Goal: Task Accomplishment & Management: Manage account settings

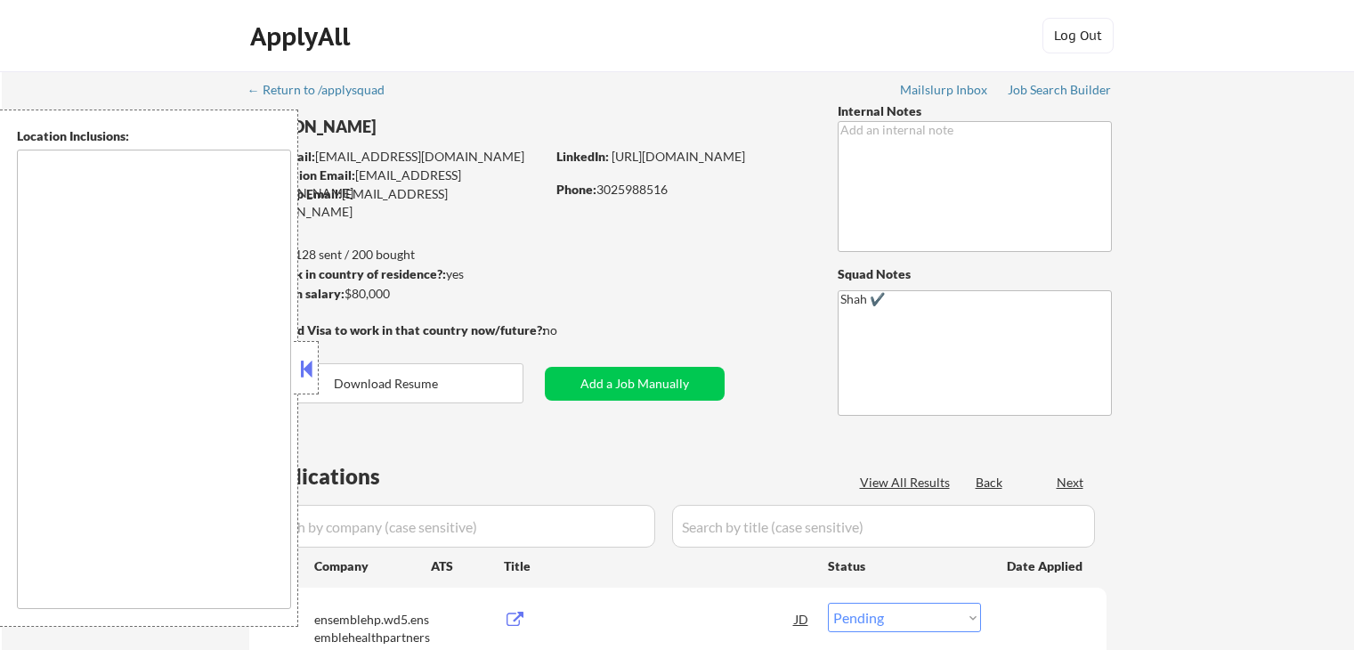
select select ""pending""
type textarea "[GEOGRAPHIC_DATA], DE [GEOGRAPHIC_DATA], [GEOGRAPHIC_DATA], DE [GEOGRAPHIC_DATA…"
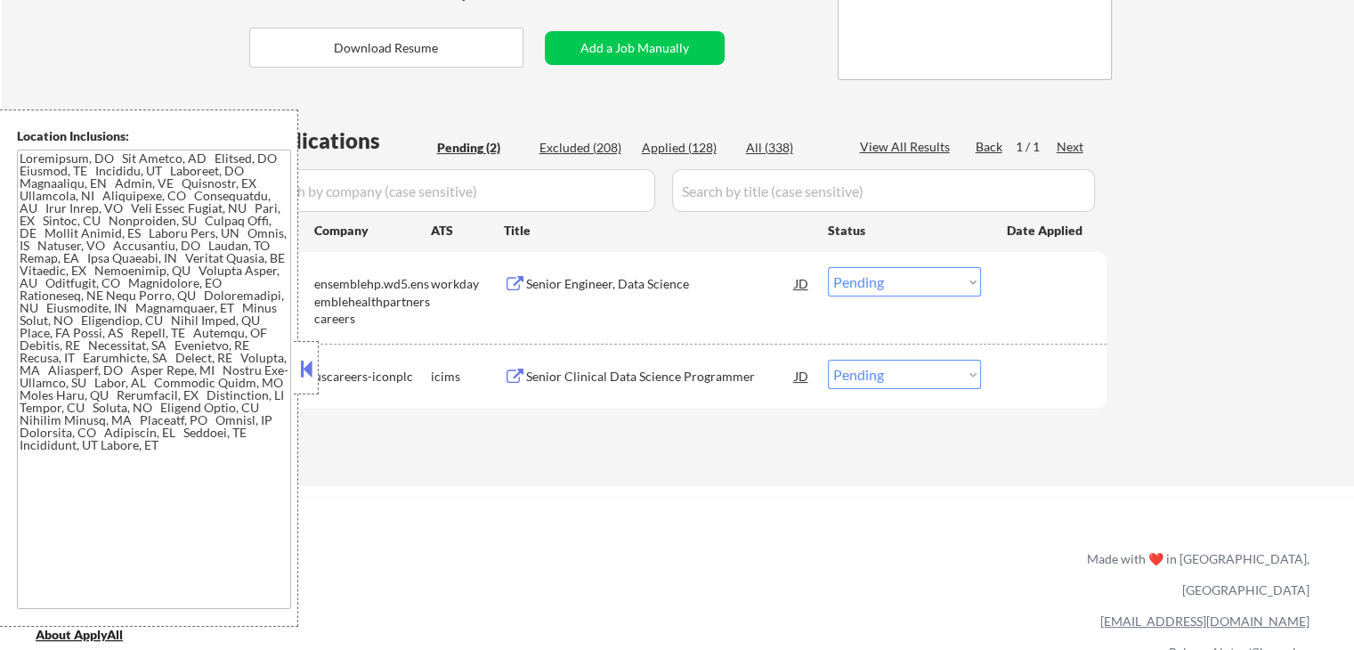
scroll to position [356, 0]
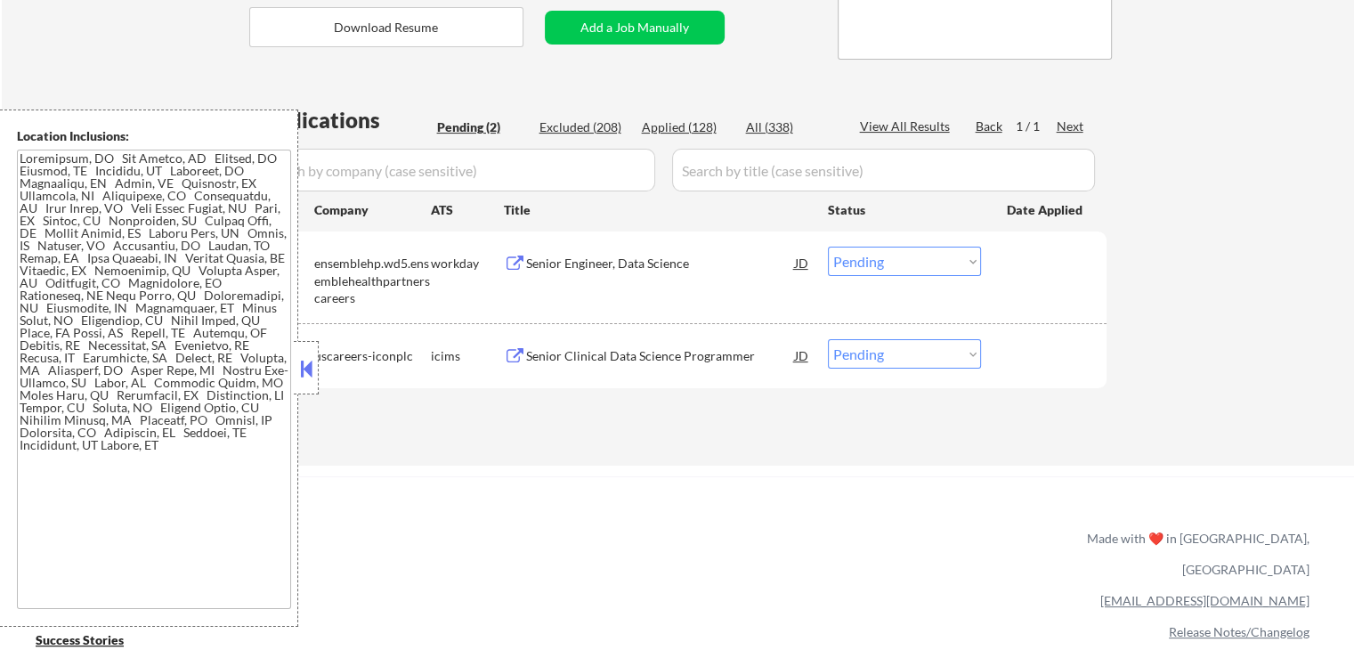
click at [557, 261] on div "Senior Engineer, Data Science" at bounding box center [660, 264] width 269 height 18
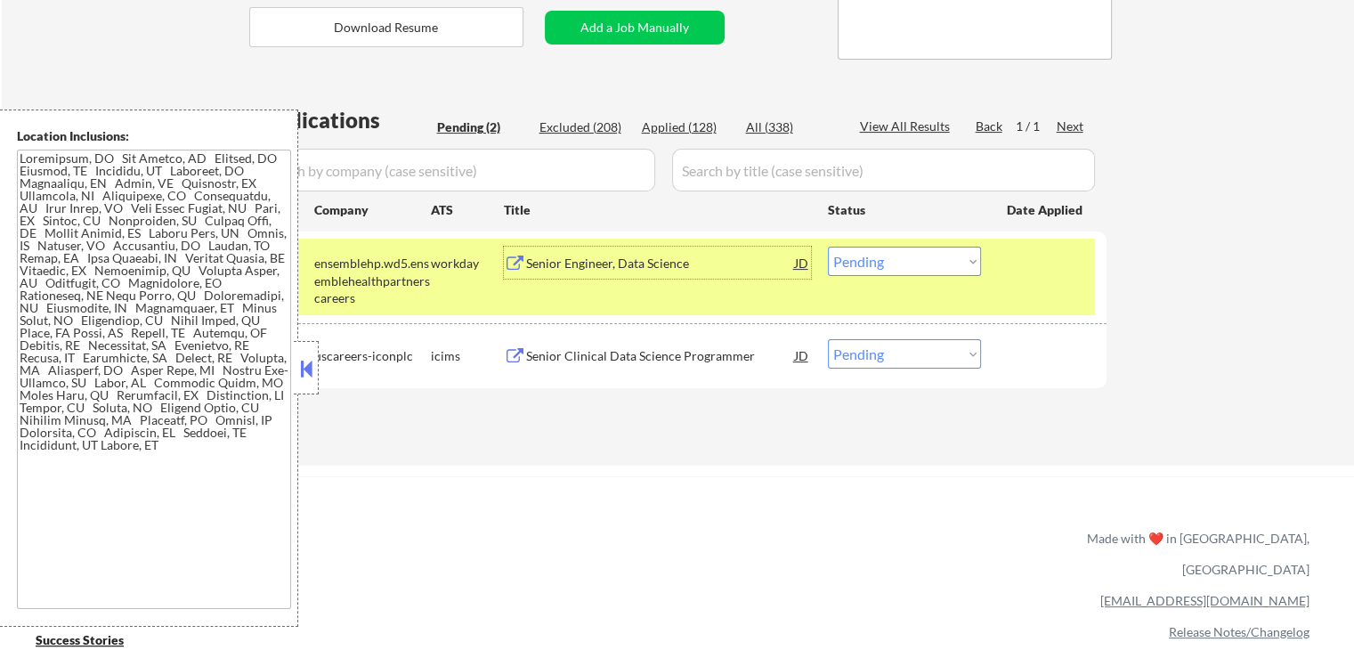
click at [577, 359] on div "Senior Clinical Data Science Programmer" at bounding box center [660, 356] width 269 height 18
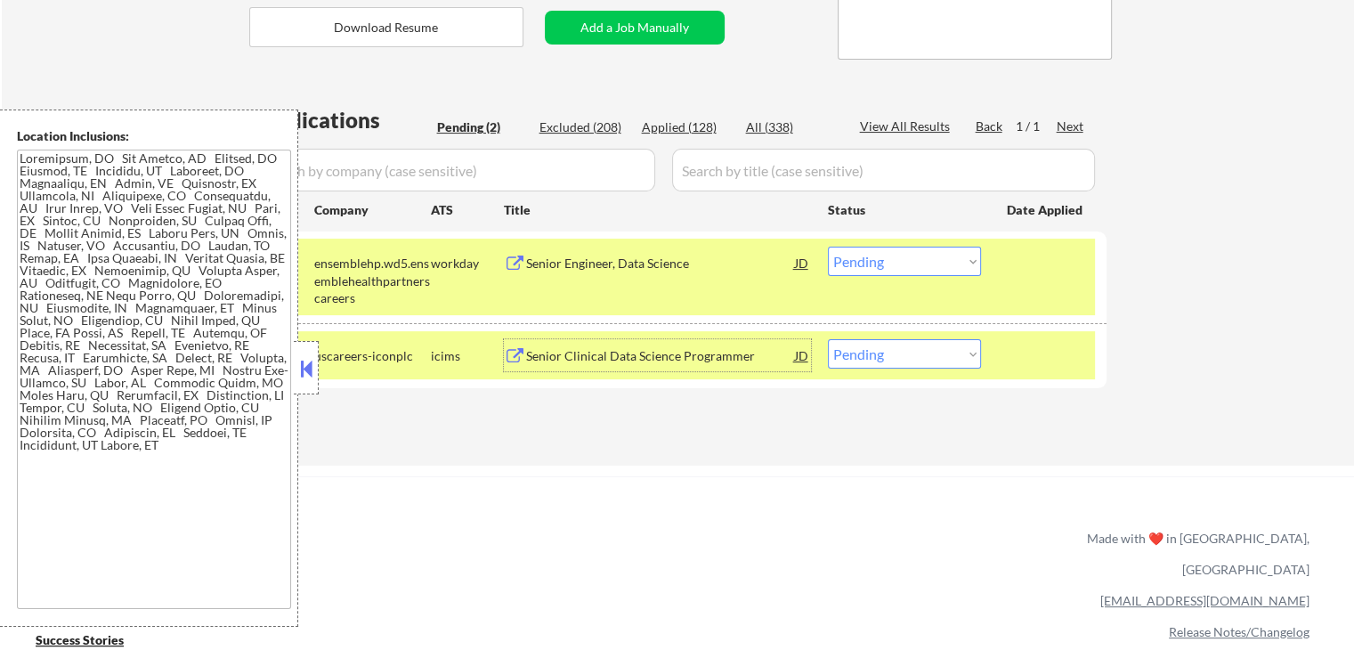
drag, startPoint x: 912, startPoint y: 265, endPoint x: 915, endPoint y: 275, distance: 10.2
click at [912, 264] on select "Choose an option... Pending Applied Excluded (Questions) Excluded (Expired) Exc…" at bounding box center [904, 261] width 153 height 29
click at [828, 247] on select "Choose an option... Pending Applied Excluded (Questions) Excluded (Expired) Exc…" at bounding box center [904, 261] width 153 height 29
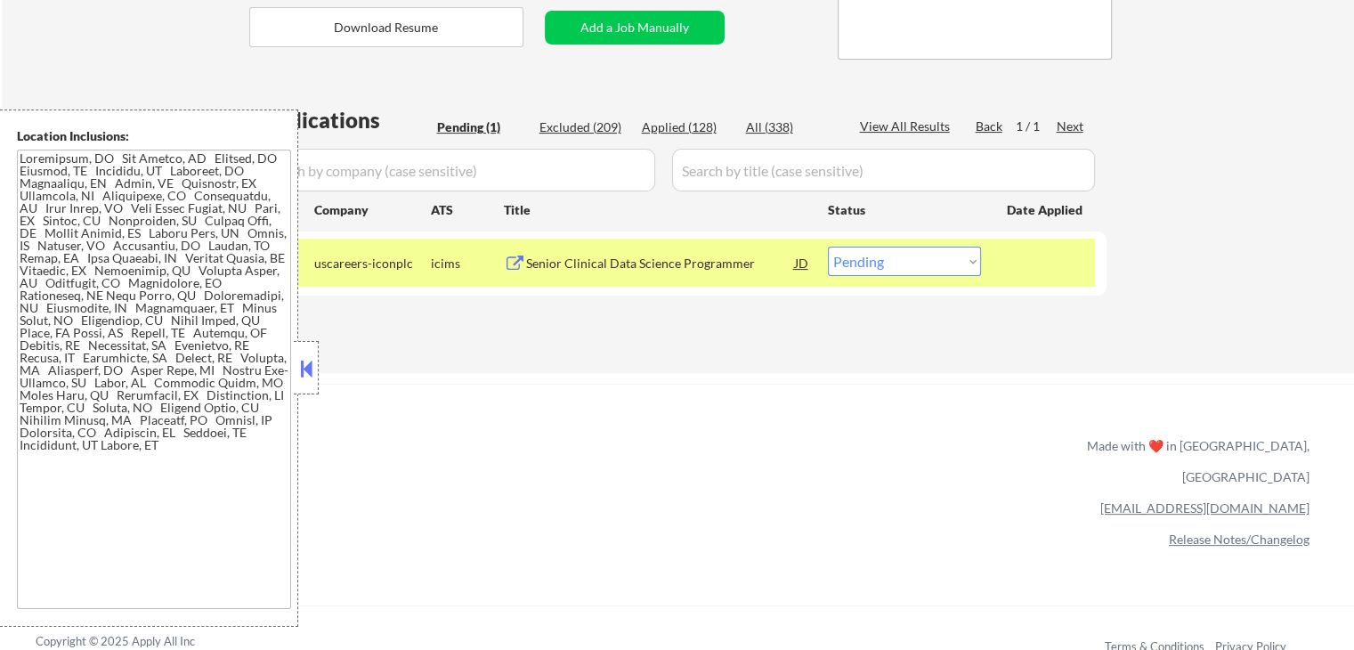
drag, startPoint x: 898, startPoint y: 265, endPoint x: 907, endPoint y: 271, distance: 10.4
click at [901, 266] on select "Choose an option... Pending Applied Excluded (Questions) Excluded (Expired) Exc…" at bounding box center [904, 261] width 153 height 29
click at [828, 247] on select "Choose an option... Pending Applied Excluded (Questions) Excluded (Expired) Exc…" at bounding box center [904, 261] width 153 height 29
click at [740, 337] on div "Applications Pending (1) Excluded (209) Applied (128) All (338) View All Result…" at bounding box center [678, 221] width 858 height 233
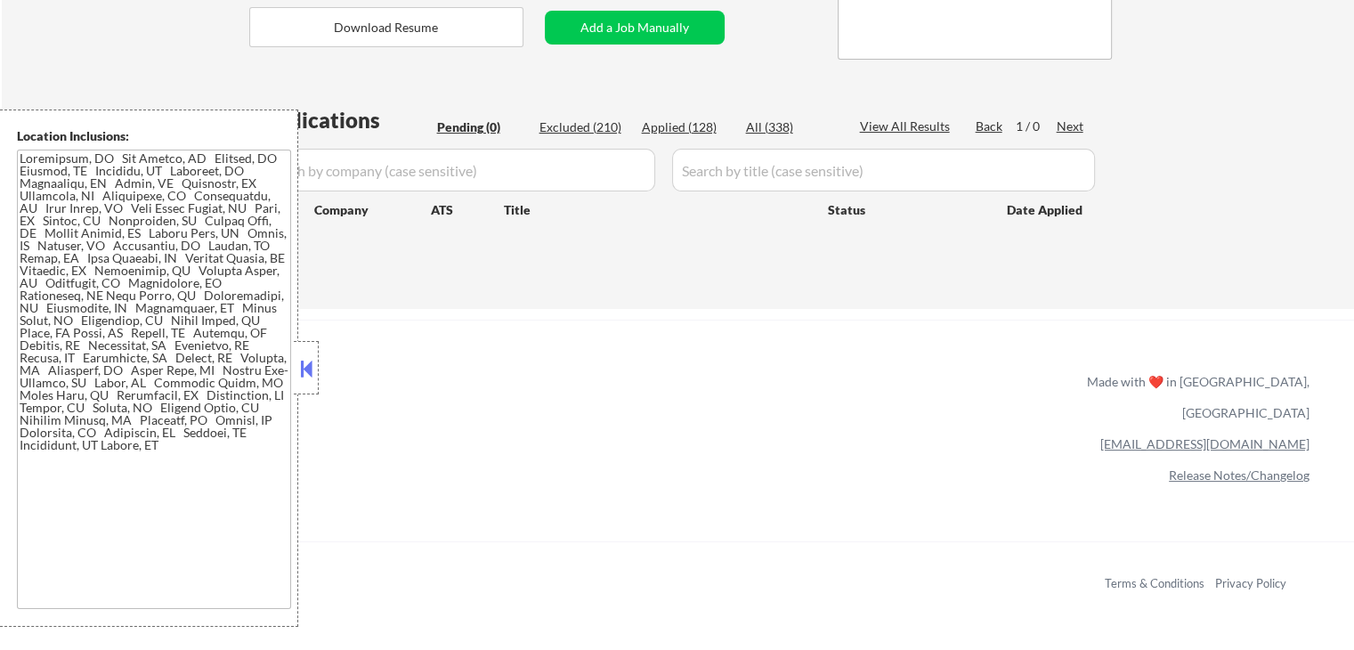
click at [684, 129] on div "Applied (128)" at bounding box center [686, 127] width 89 height 18
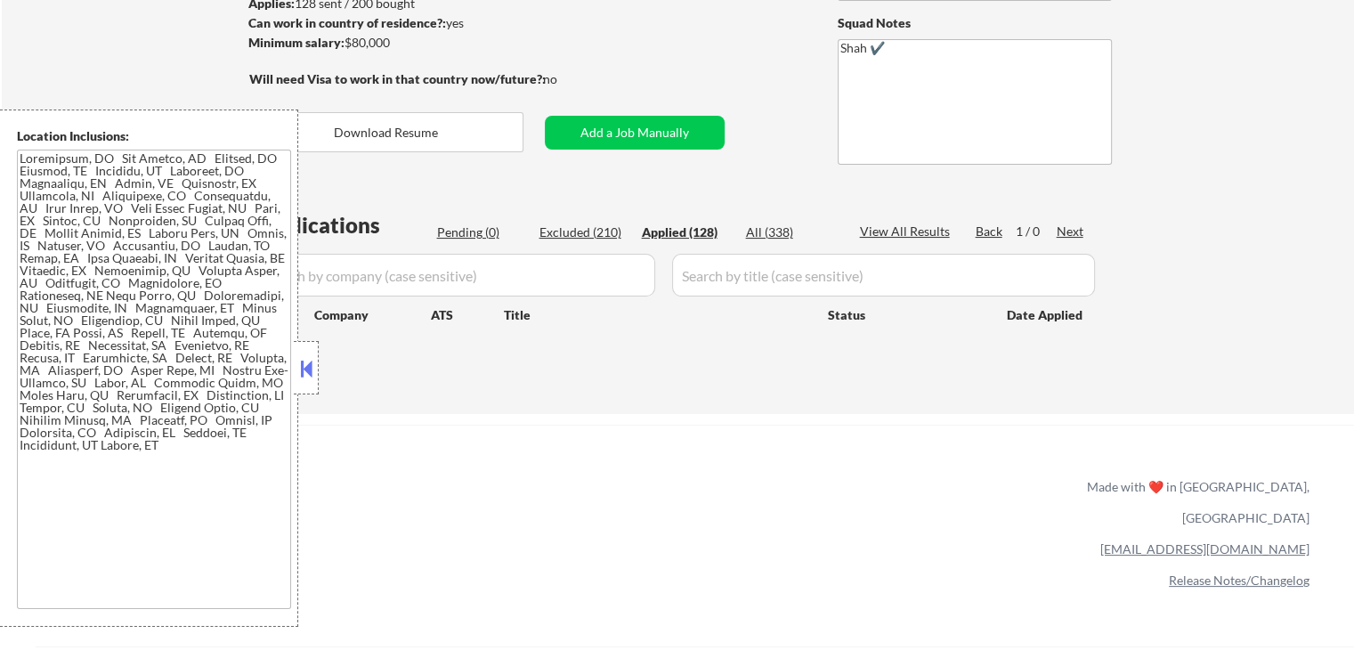
scroll to position [89, 0]
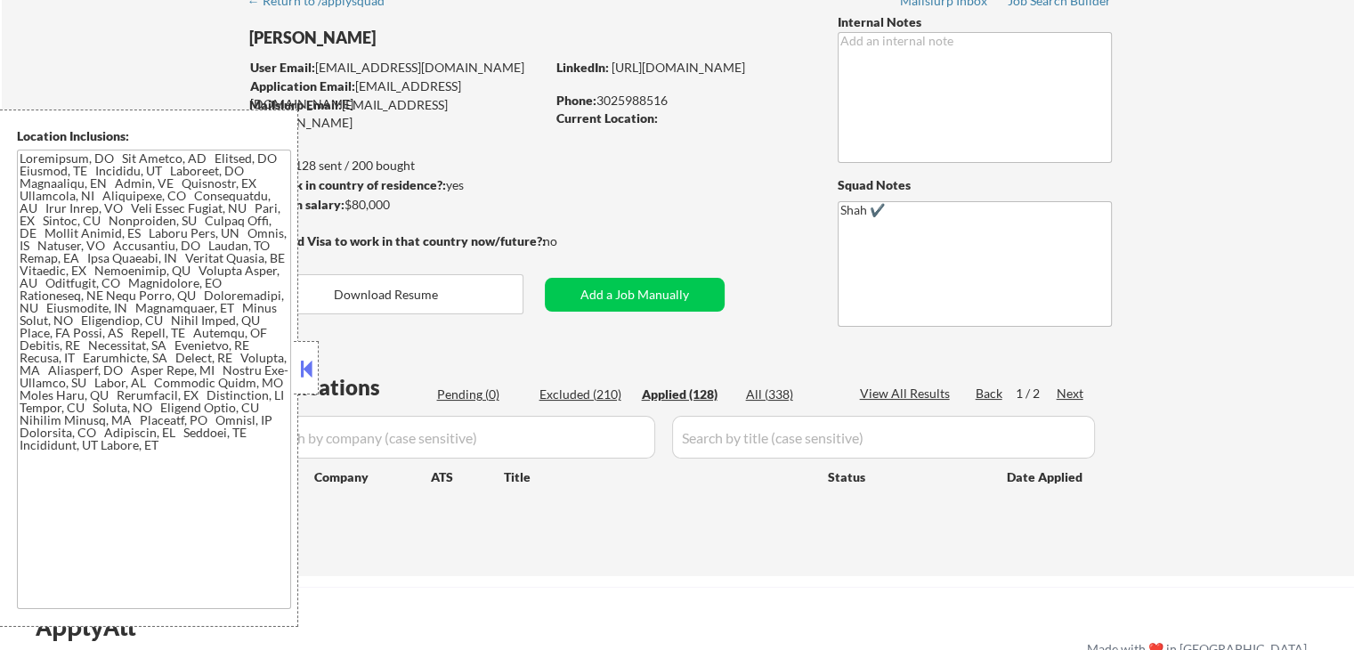
select select ""applied""
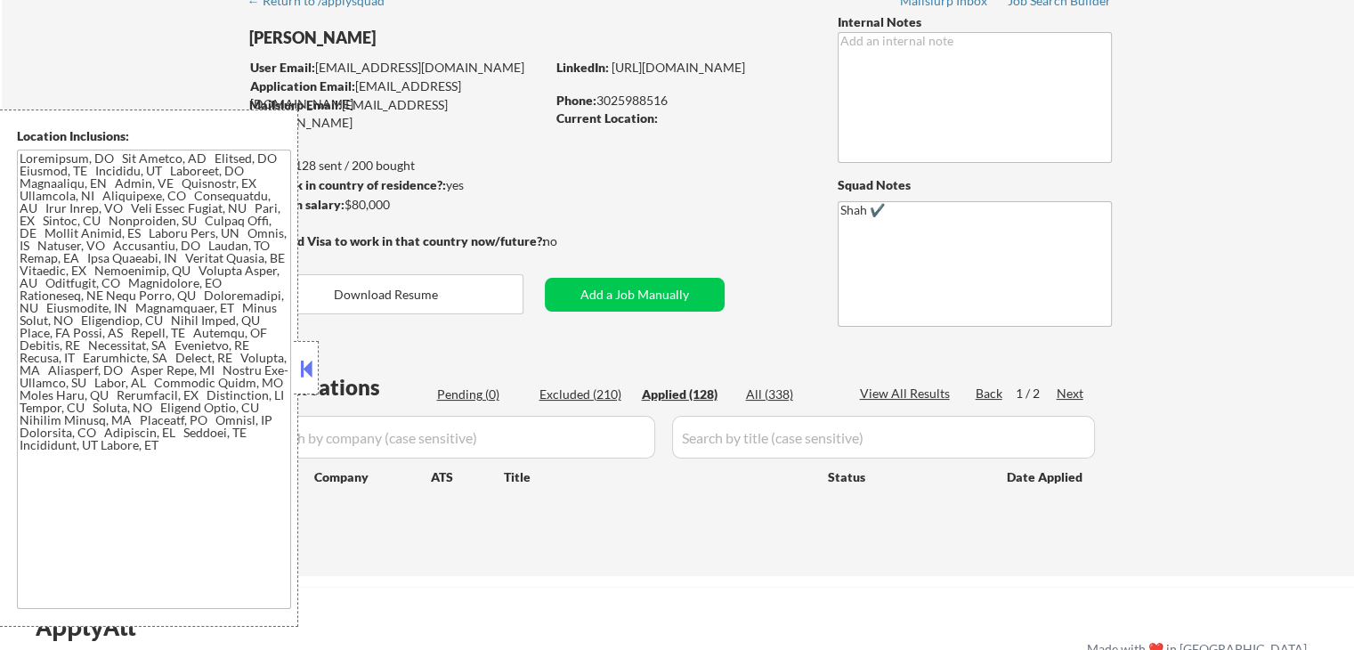
select select ""applied""
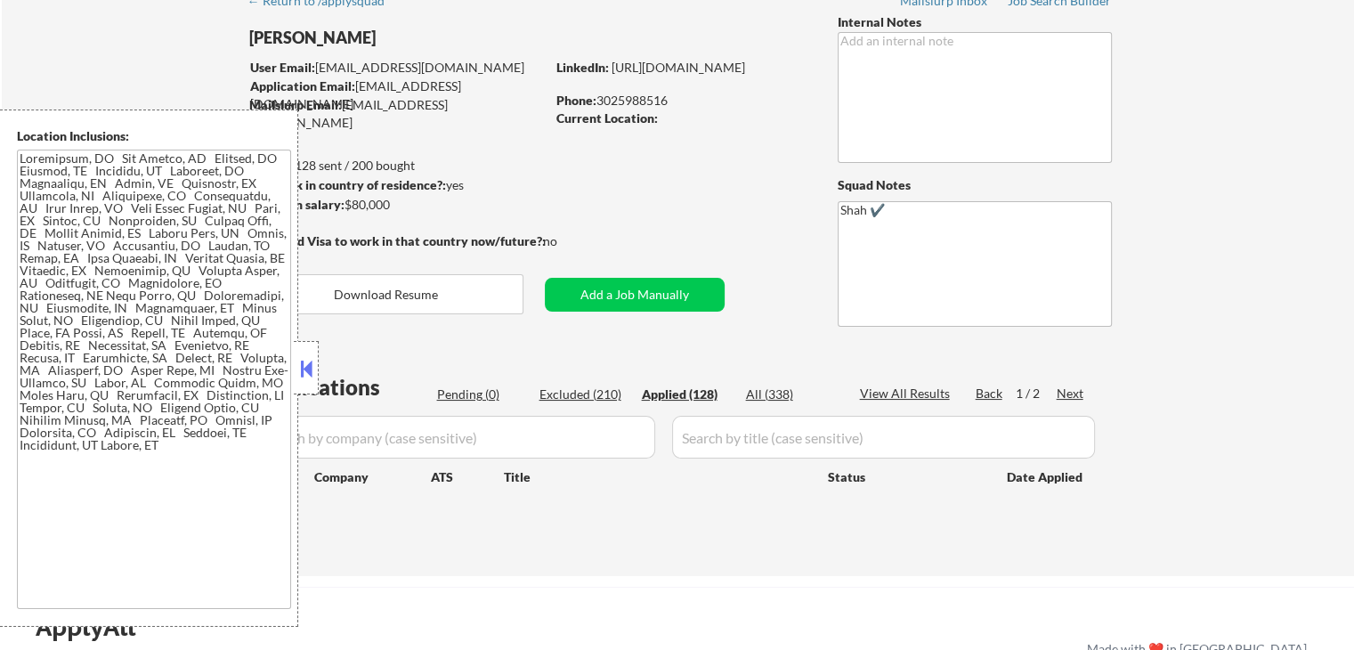
select select ""applied""
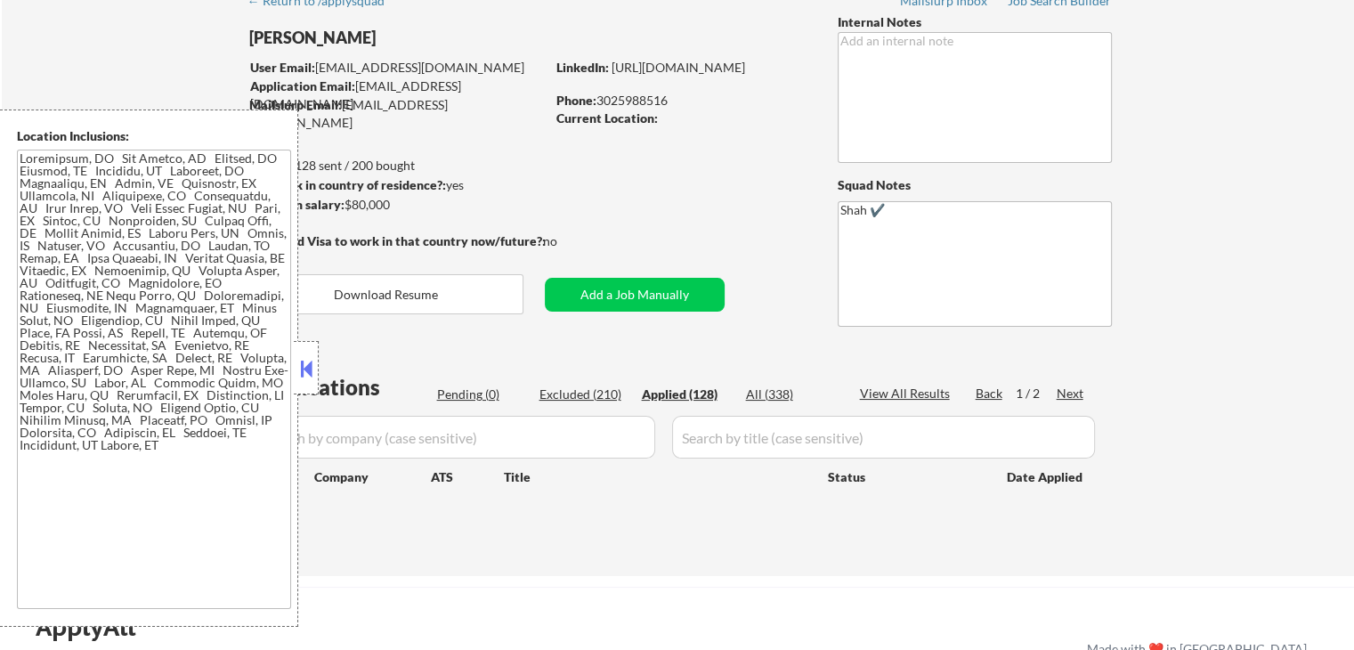
select select ""applied""
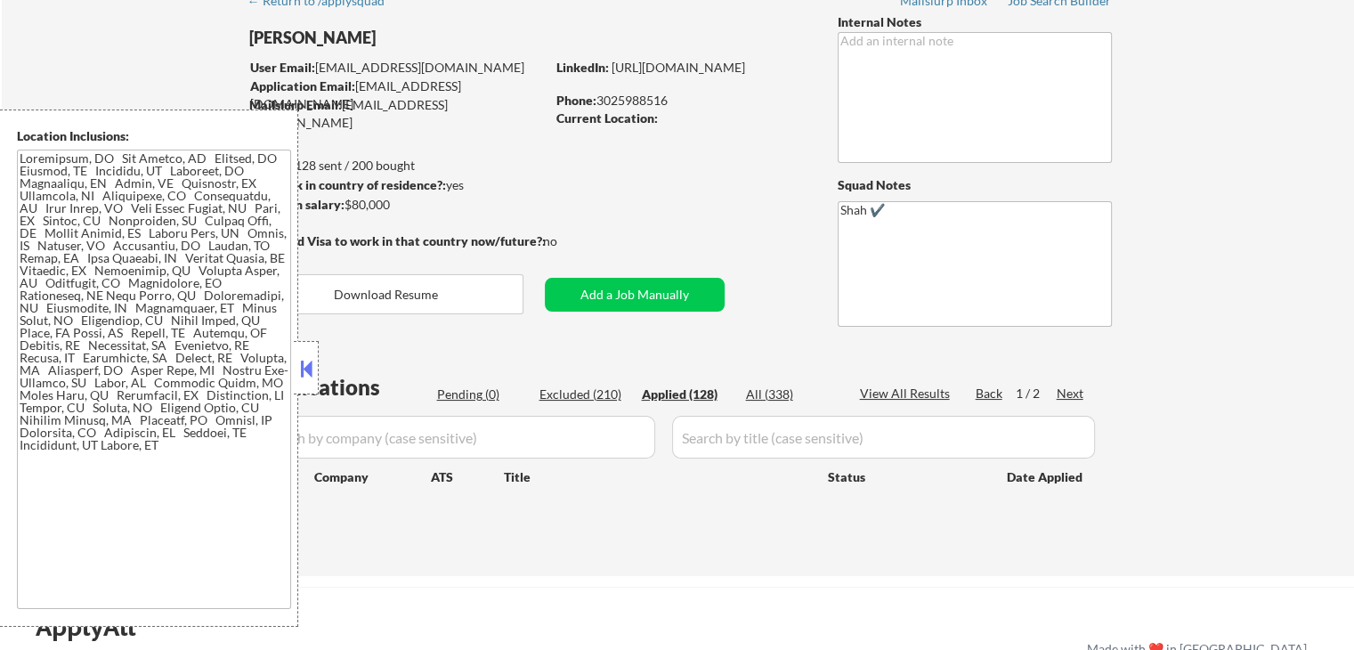
select select ""applied""
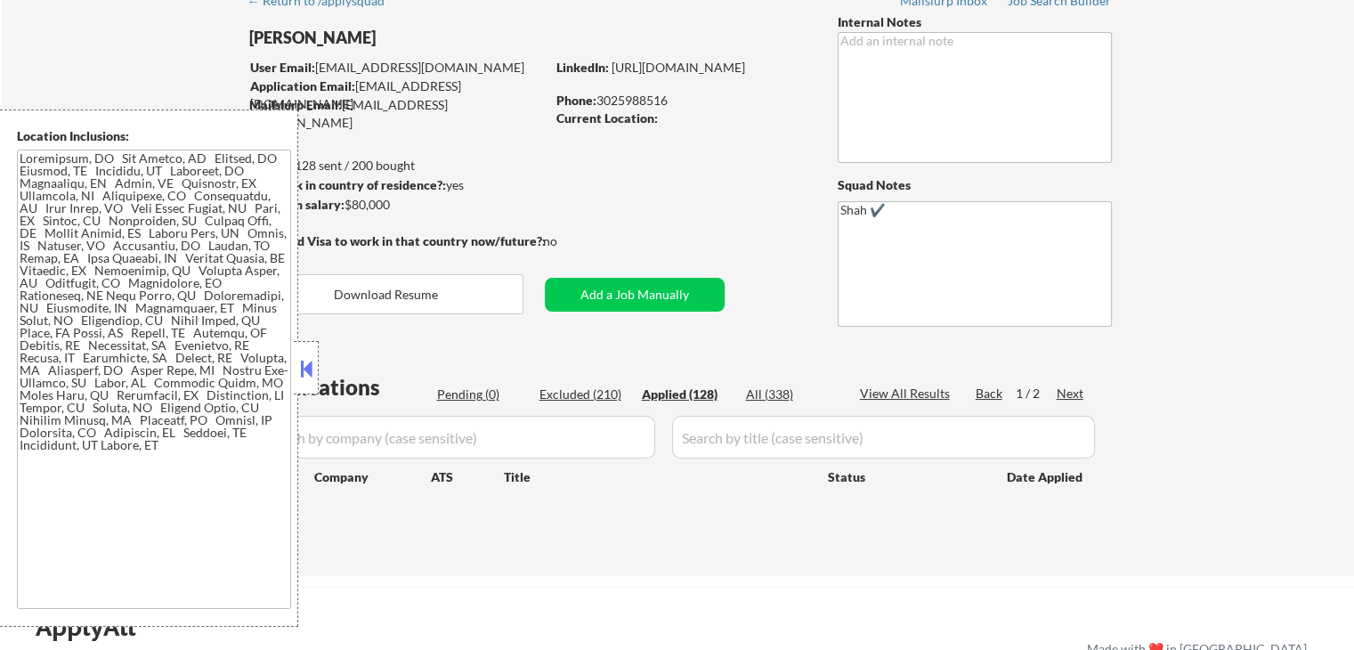
select select ""applied""
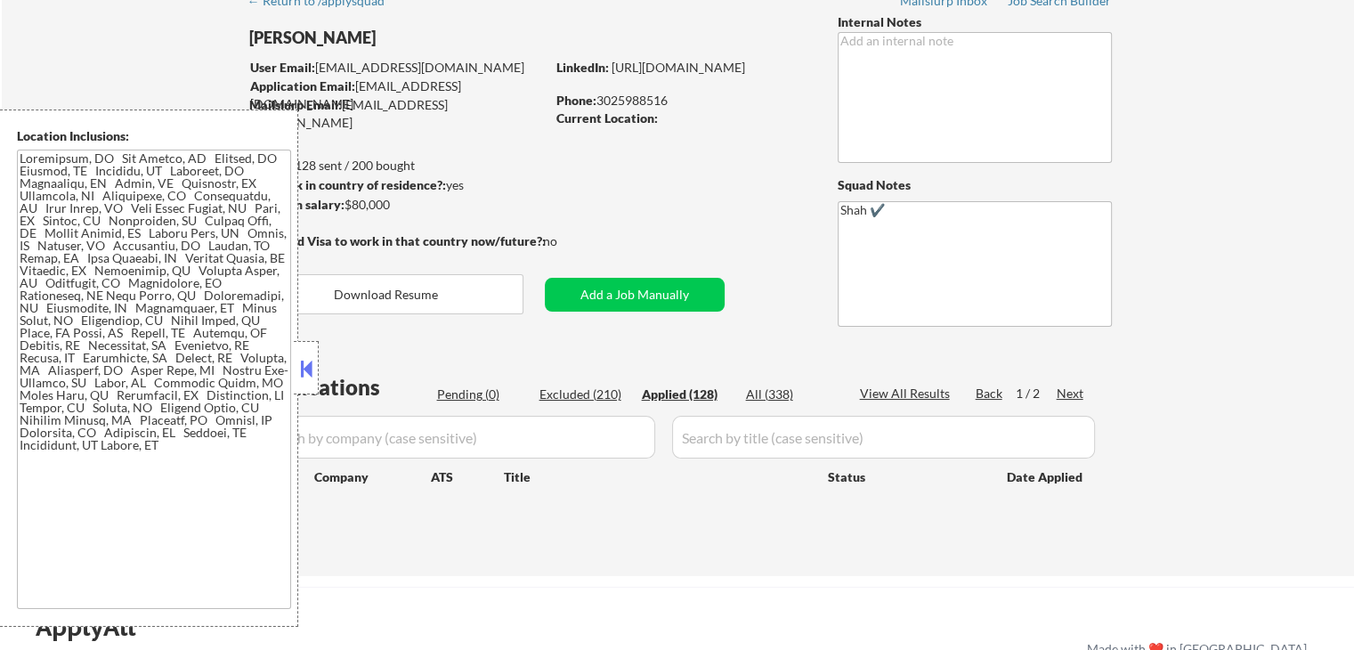
select select ""applied""
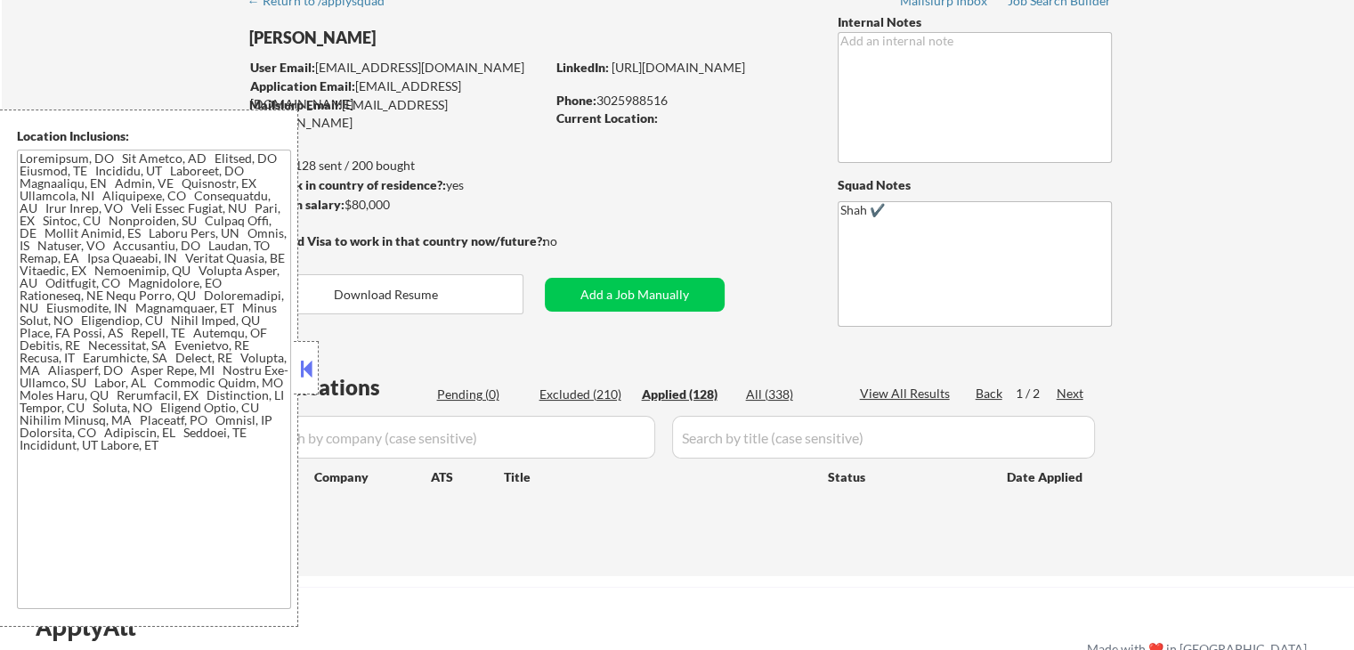
select select ""applied""
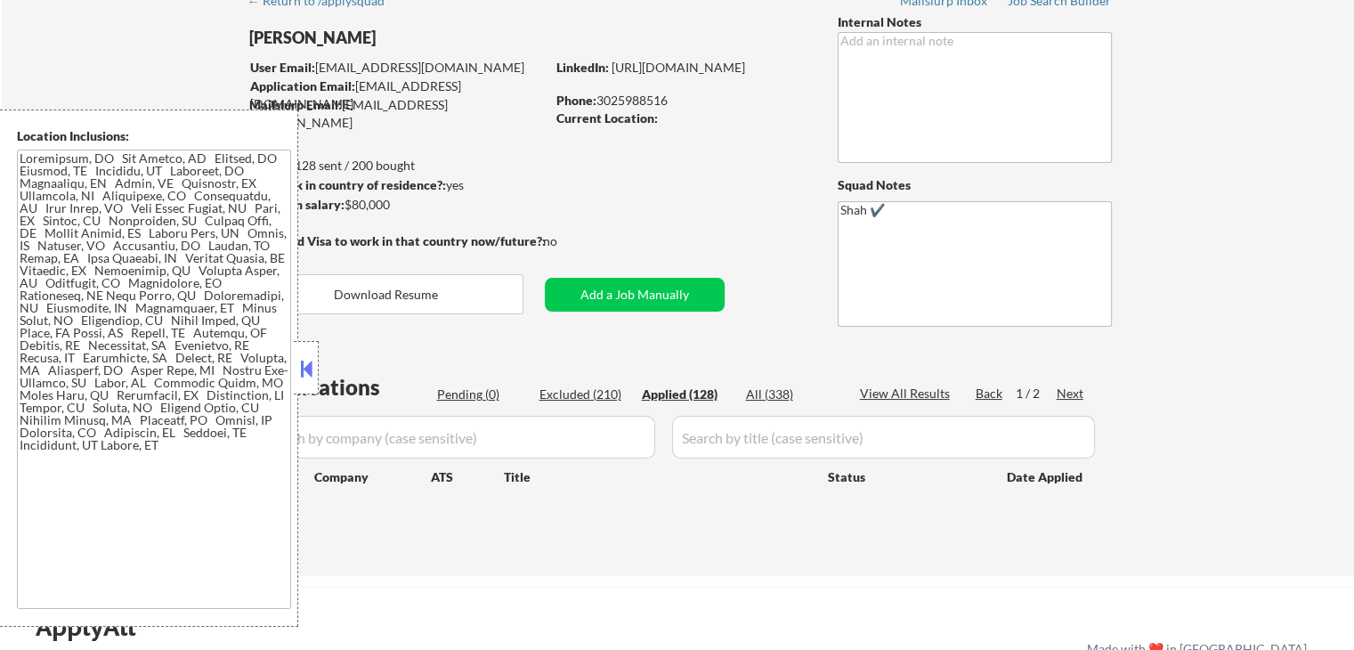
select select ""applied""
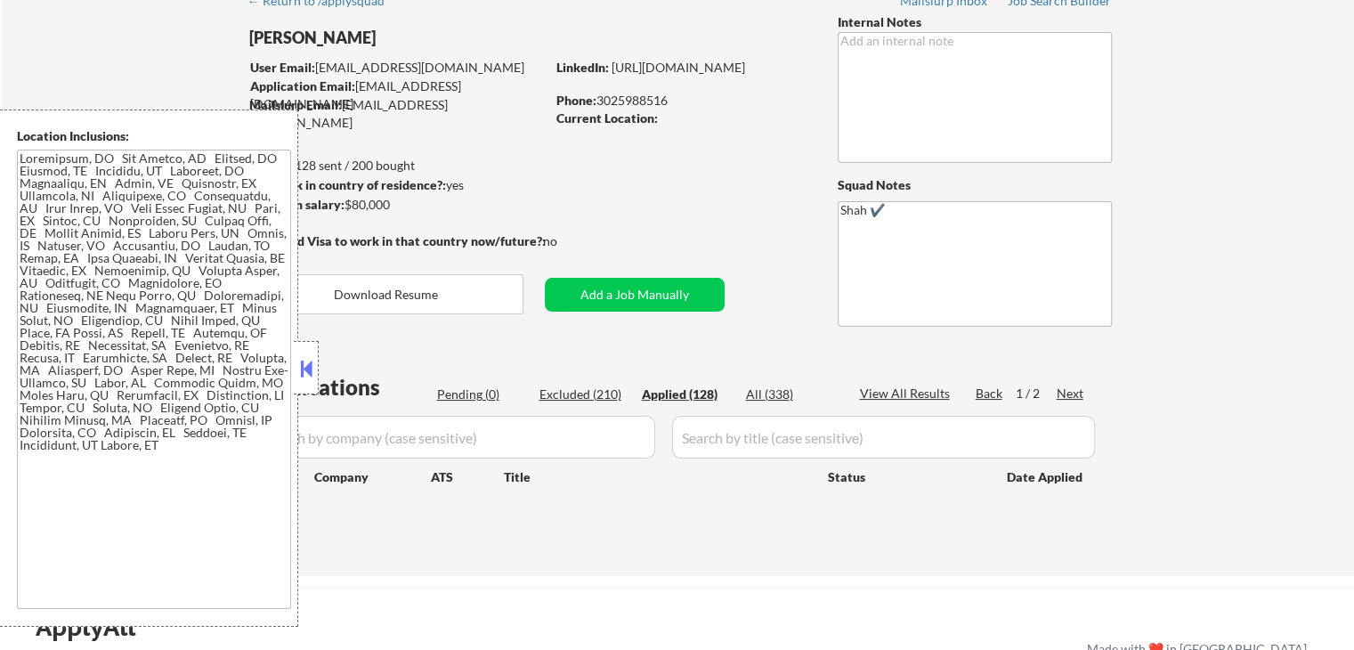
select select ""applied""
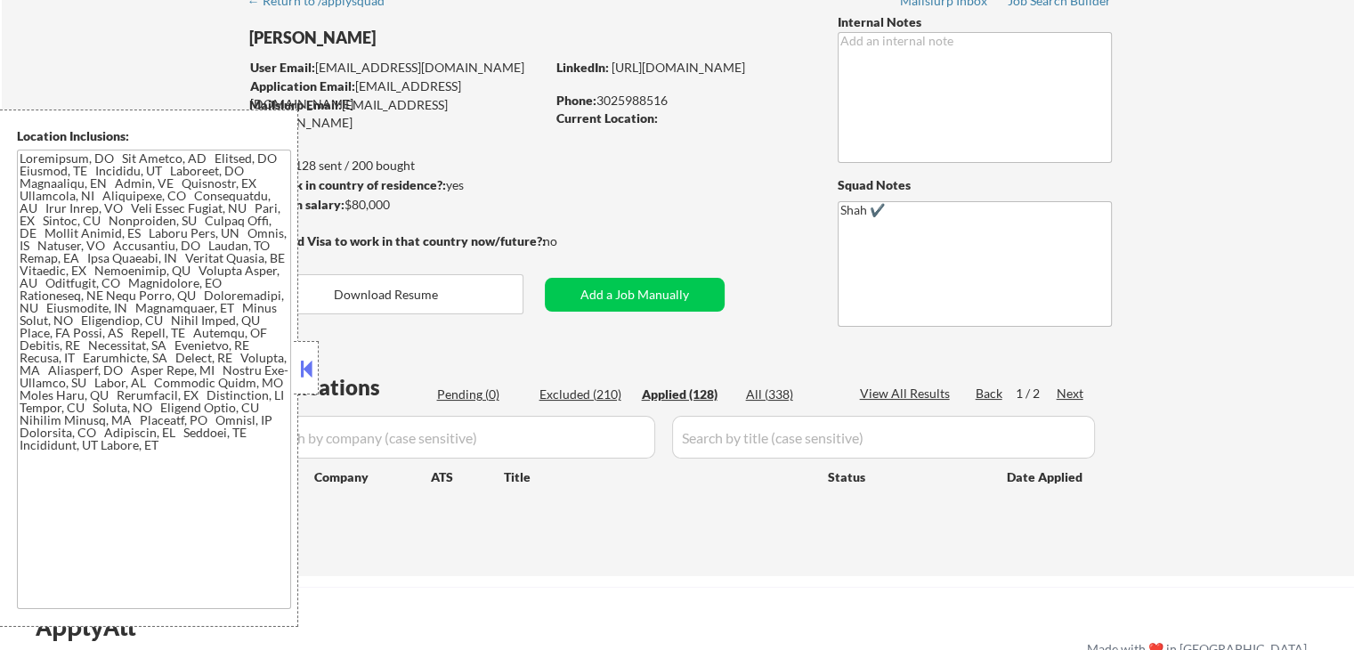
select select ""applied""
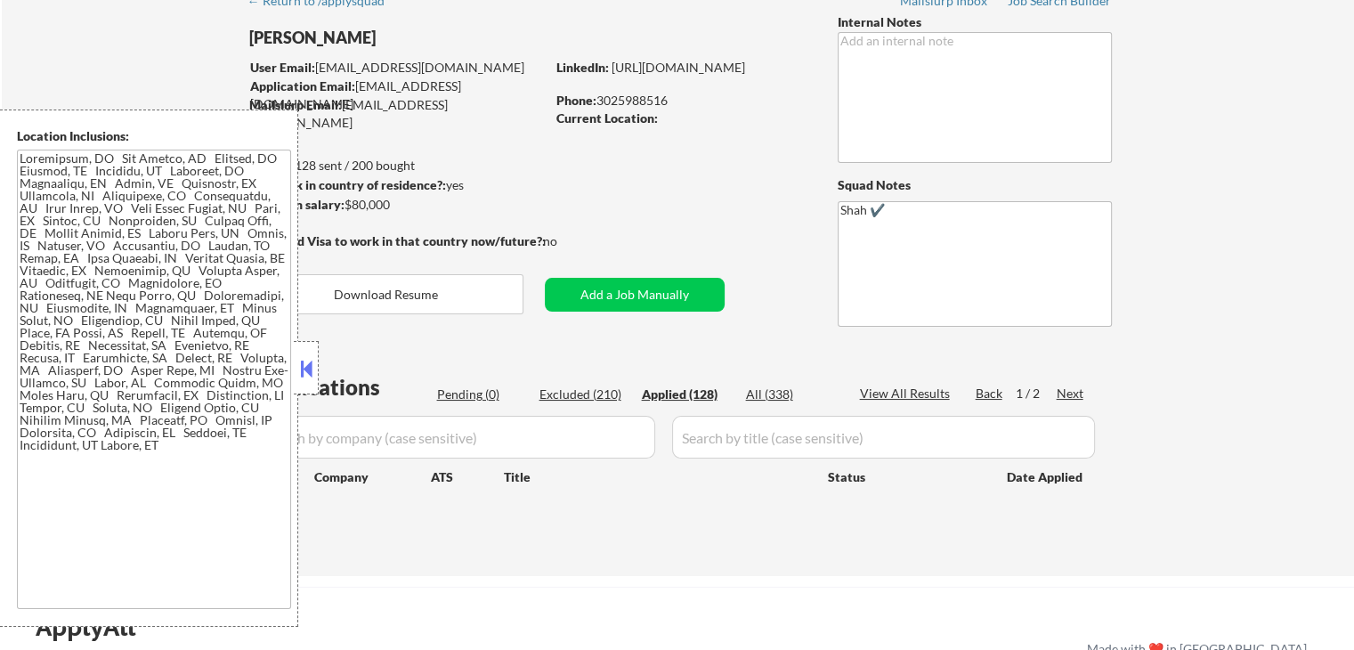
select select ""applied""
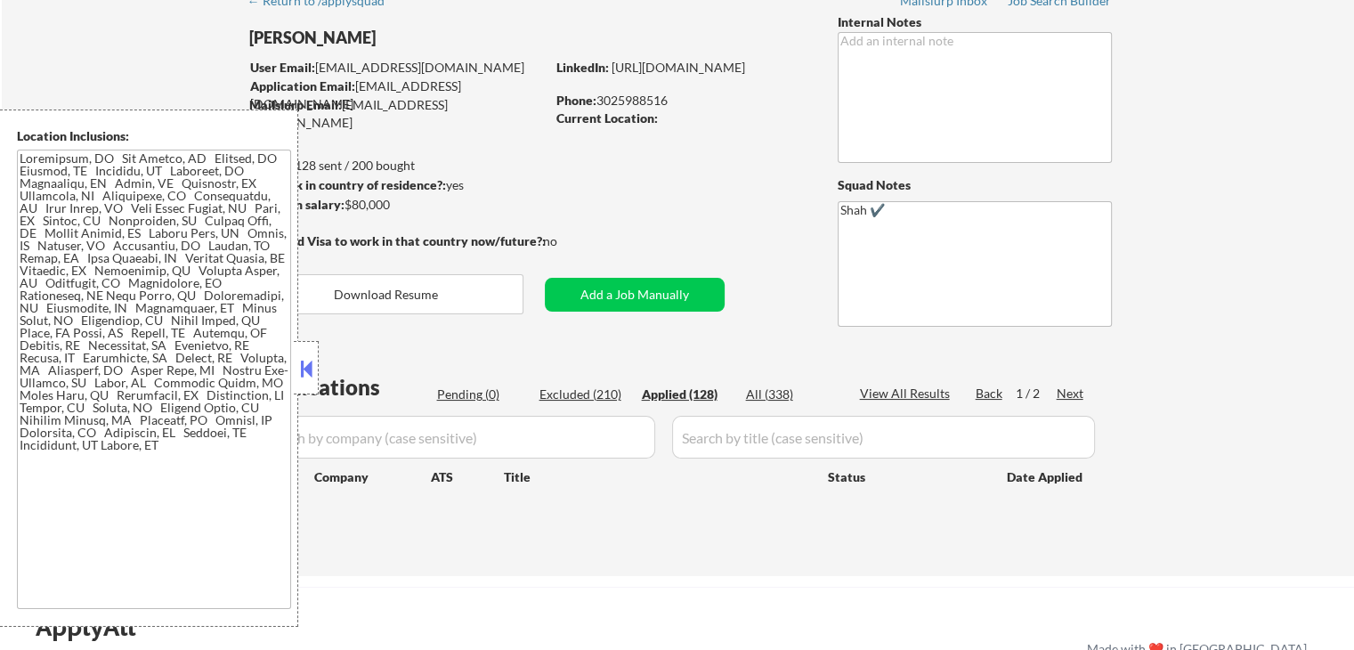
select select ""applied""
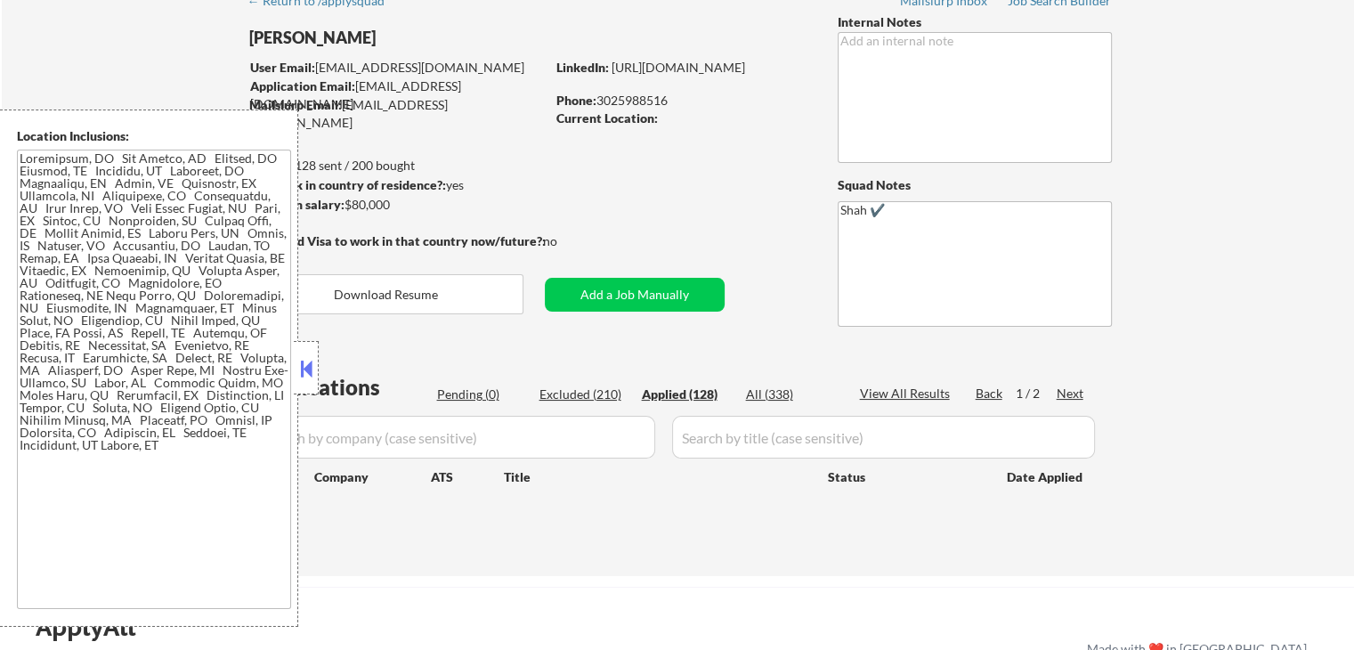
select select ""applied""
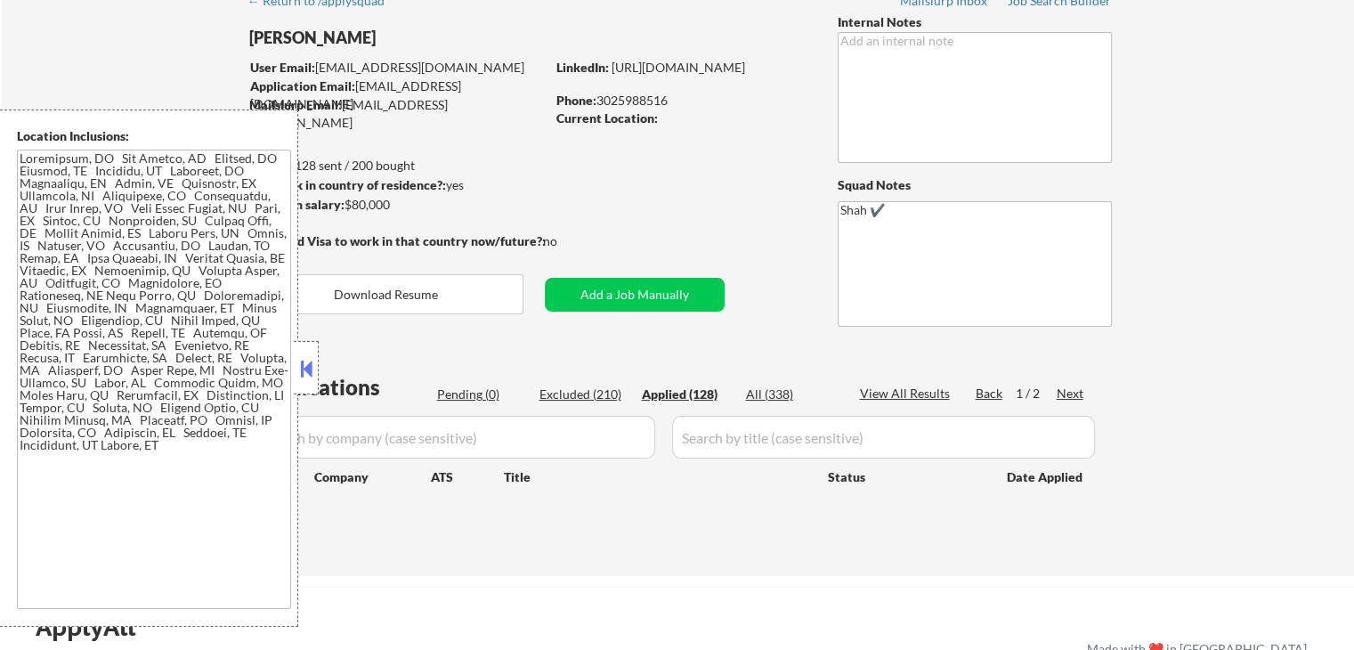
select select ""applied""
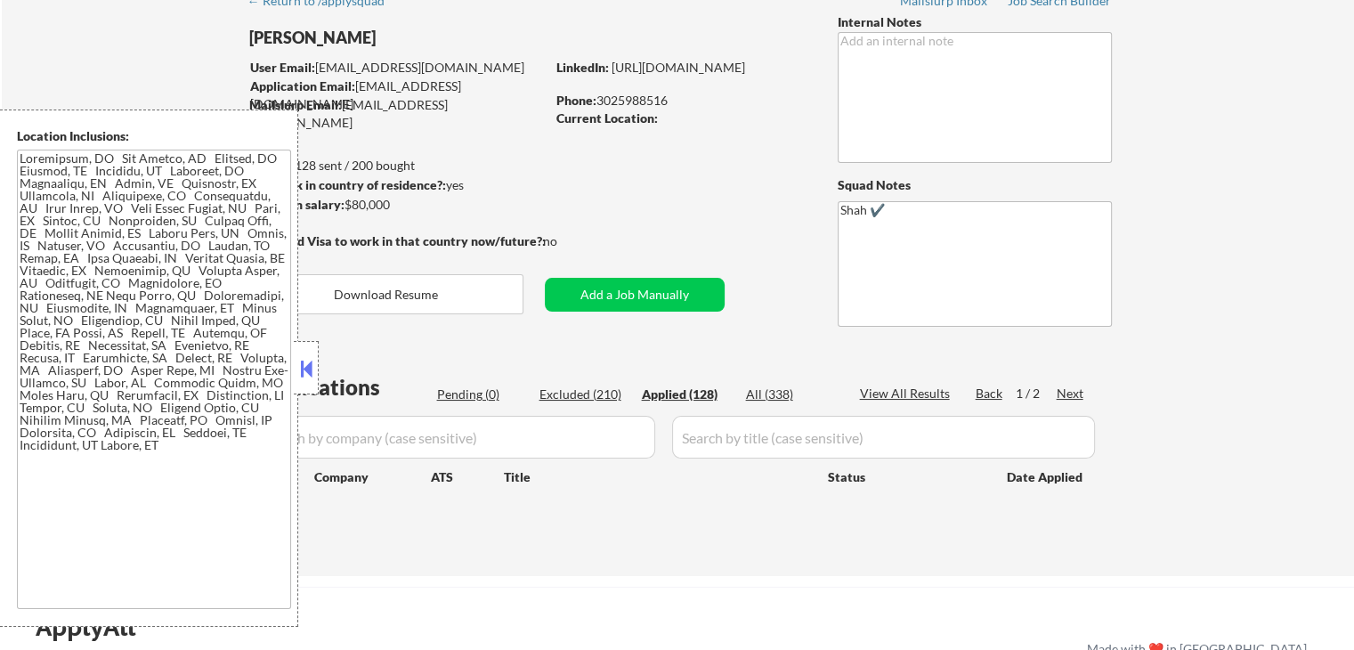
select select ""applied""
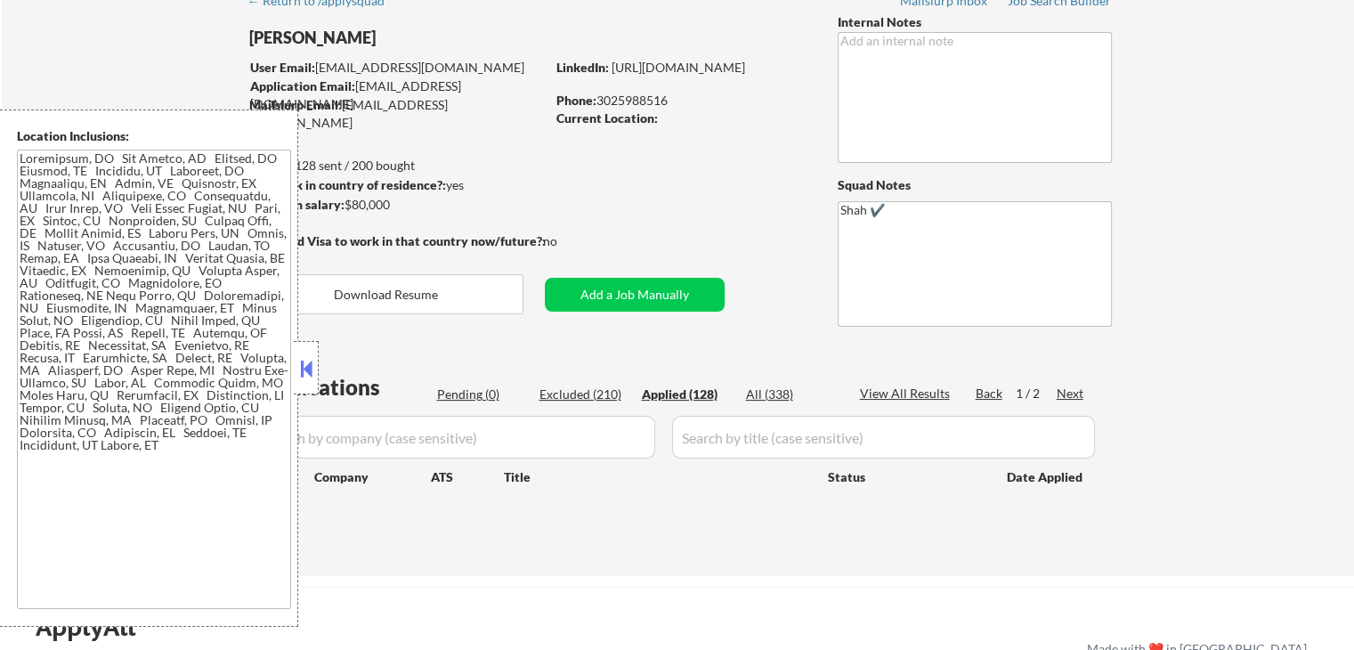
select select ""applied""
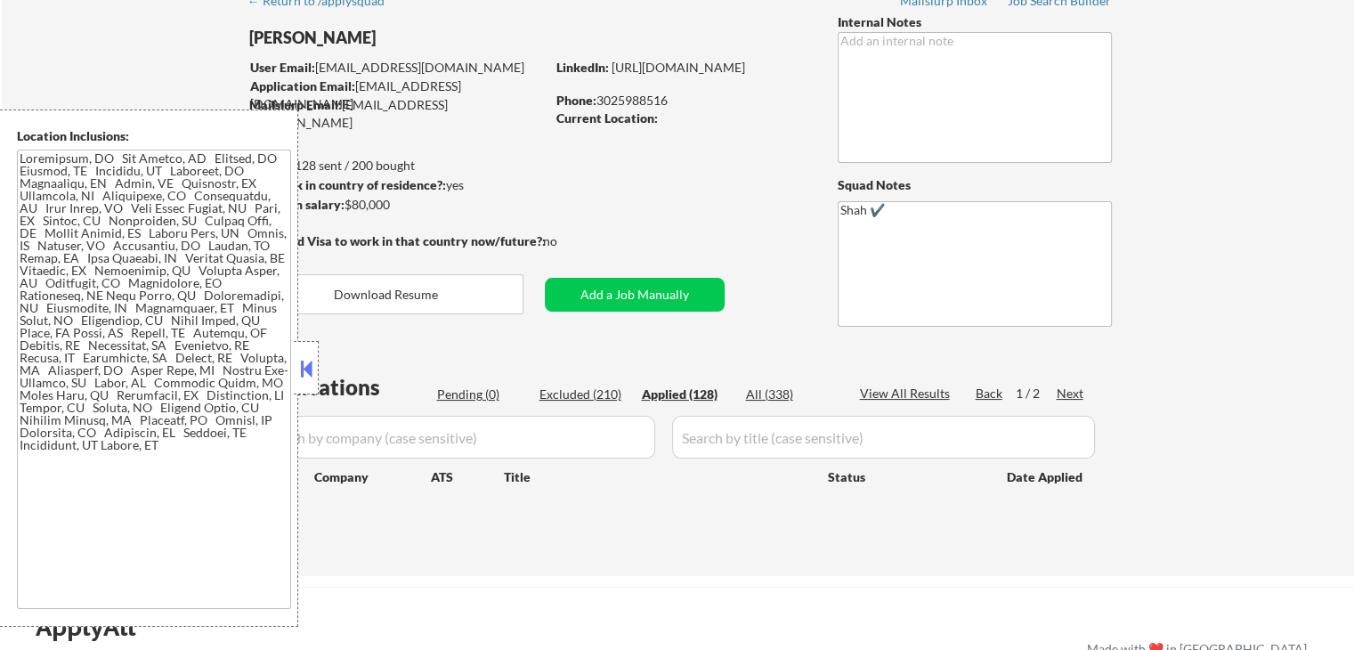
select select ""applied""
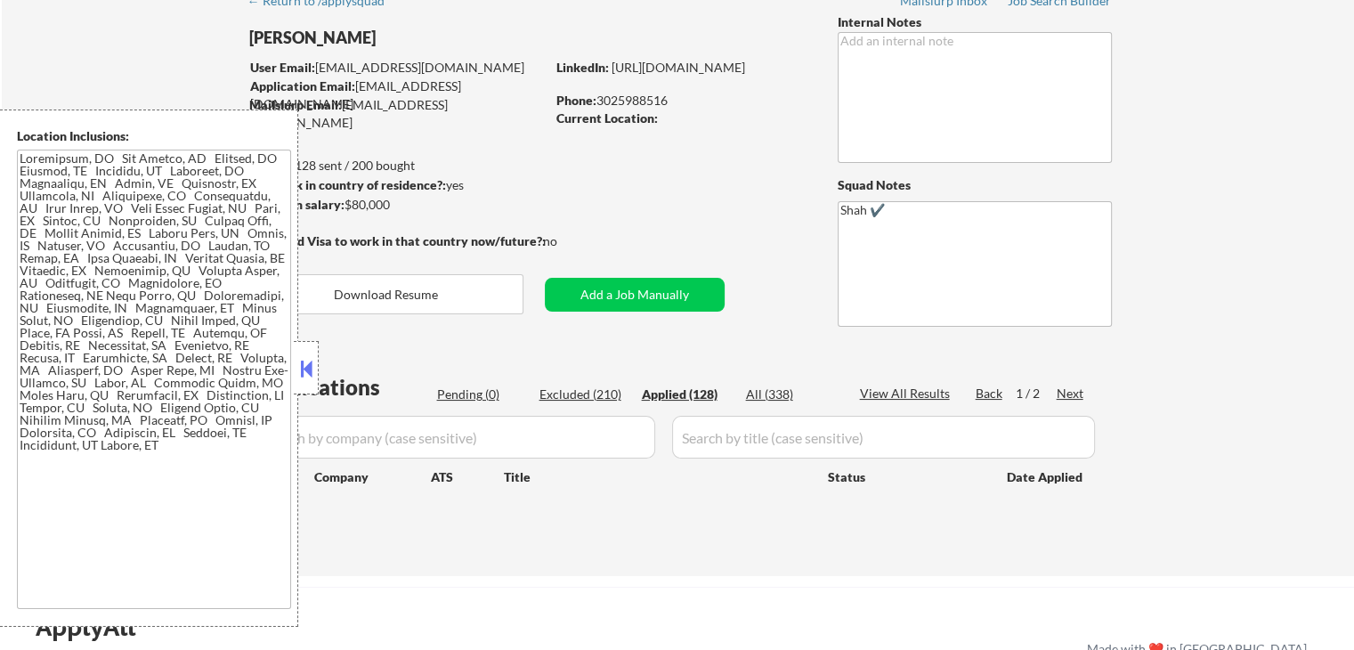
select select ""applied""
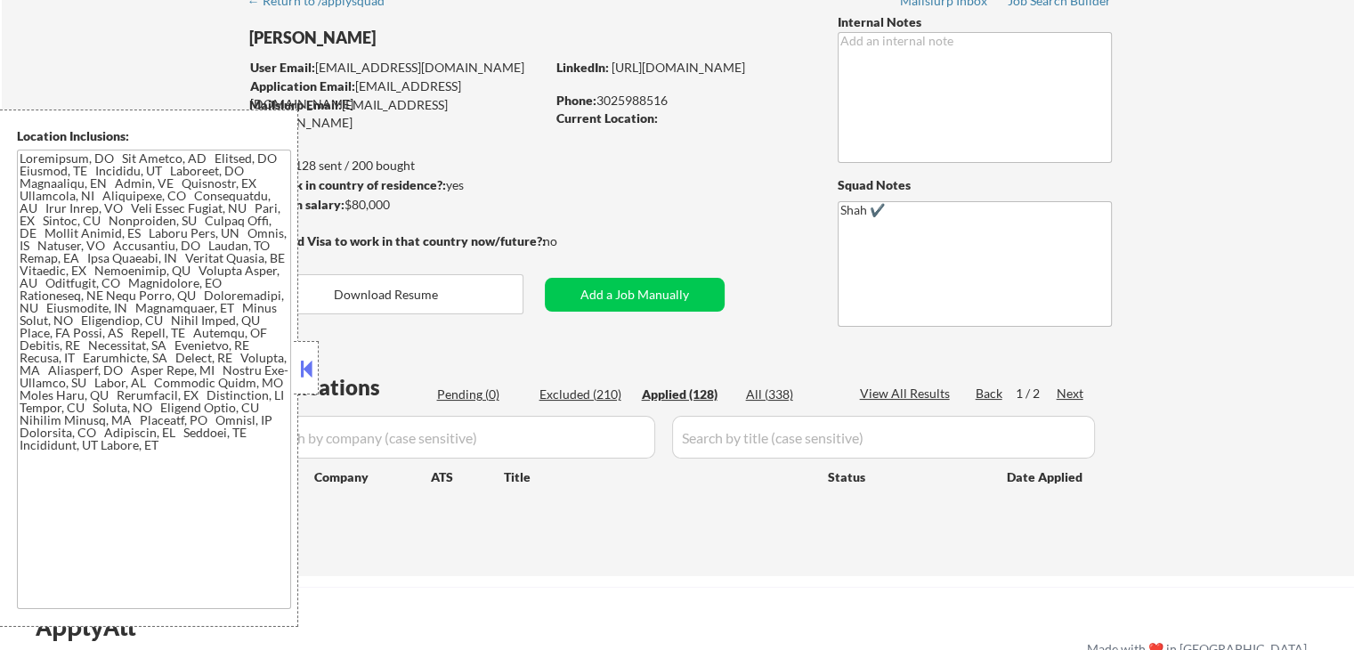
select select ""applied""
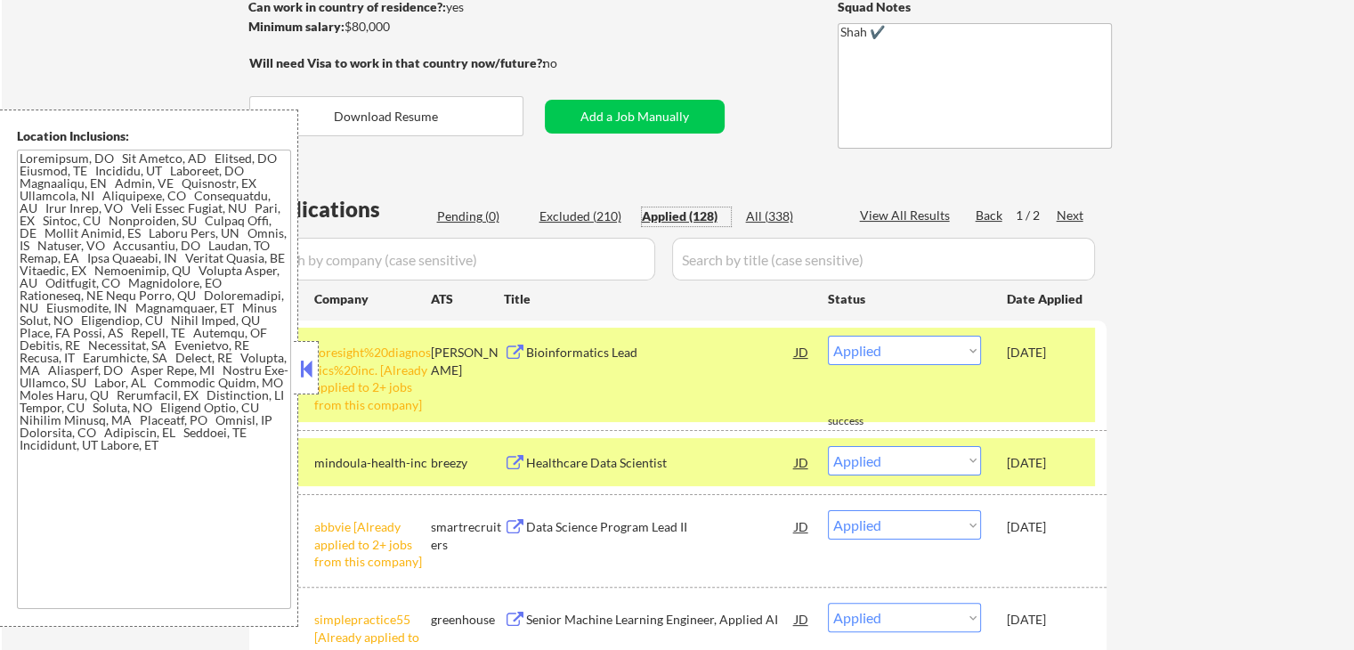
scroll to position [356, 0]
